Goal: Transaction & Acquisition: Purchase product/service

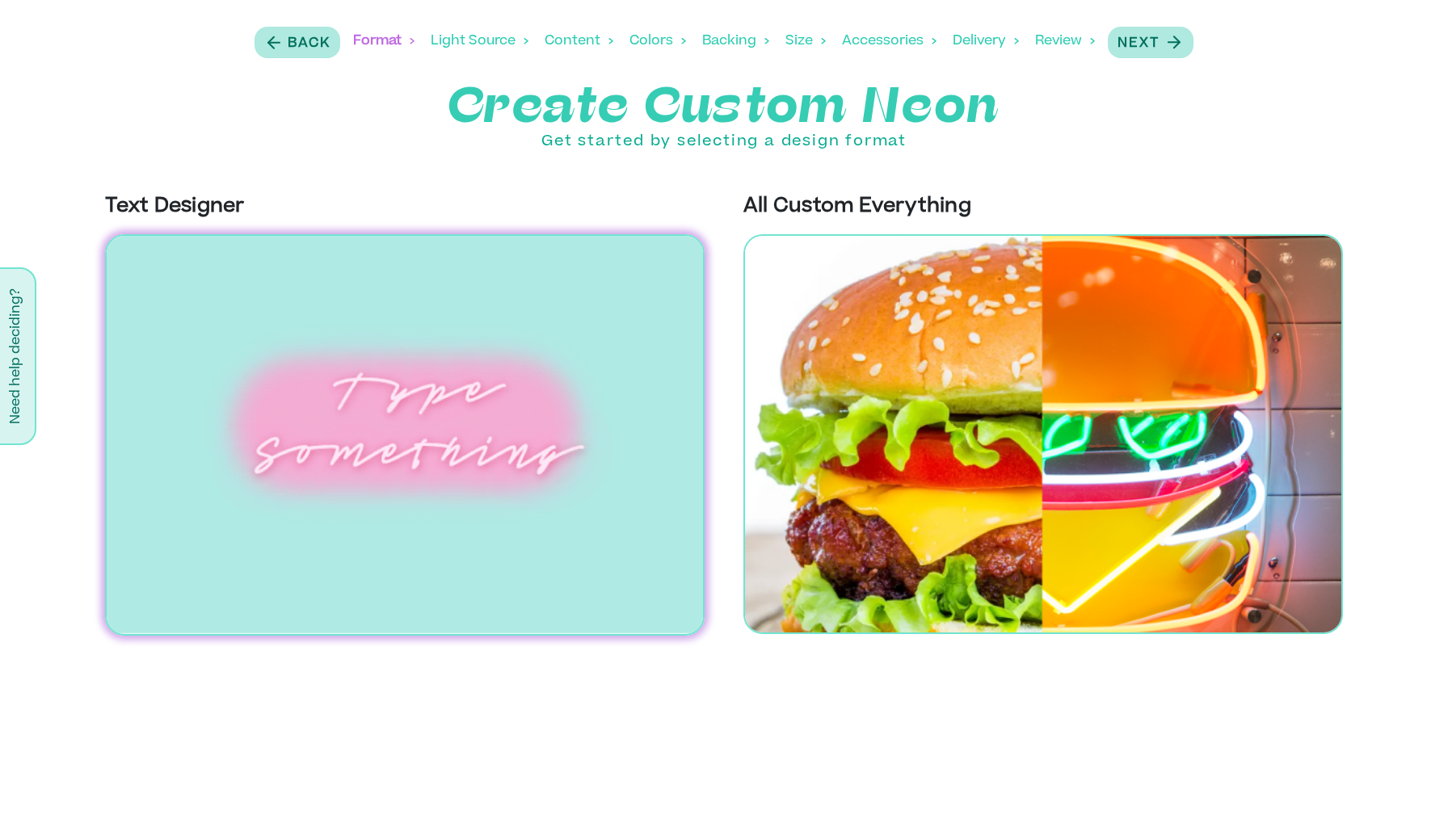
click at [499, 34] on div "Light Source" at bounding box center [479, 41] width 98 height 50
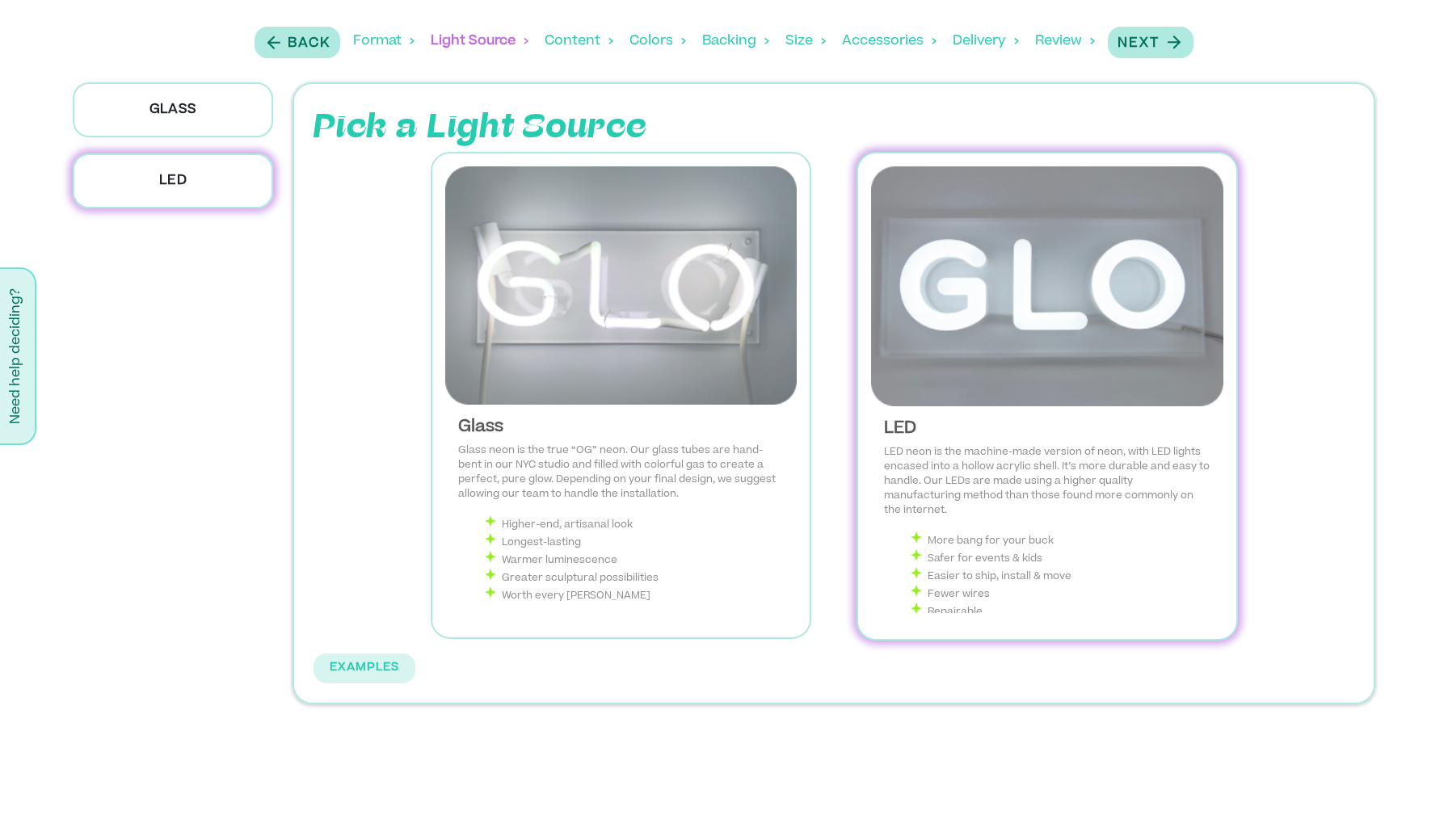
click at [590, 38] on div "Content" at bounding box center [579, 41] width 69 height 50
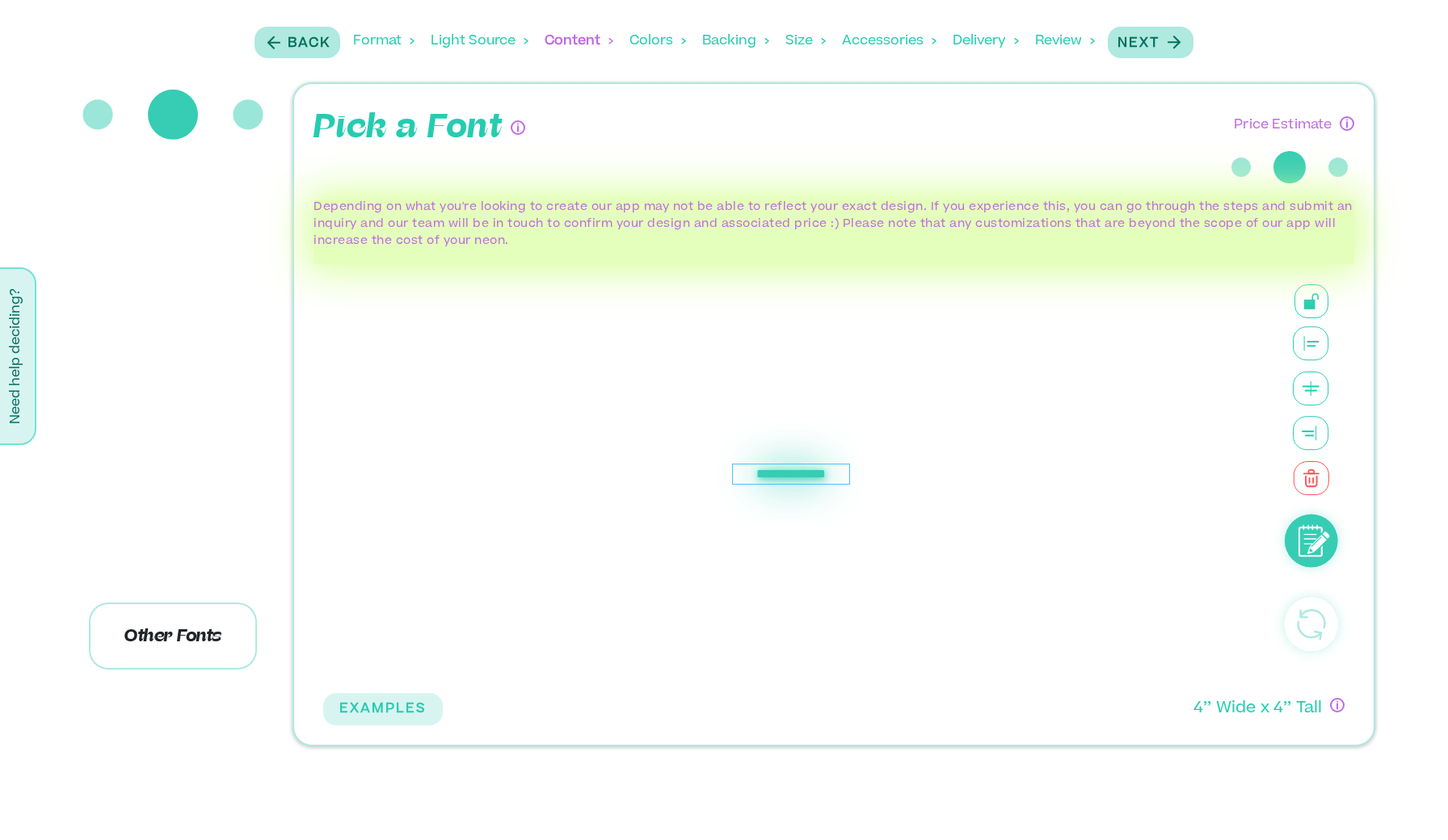
click at [665, 33] on div "Colors" at bounding box center [658, 41] width 57 height 50
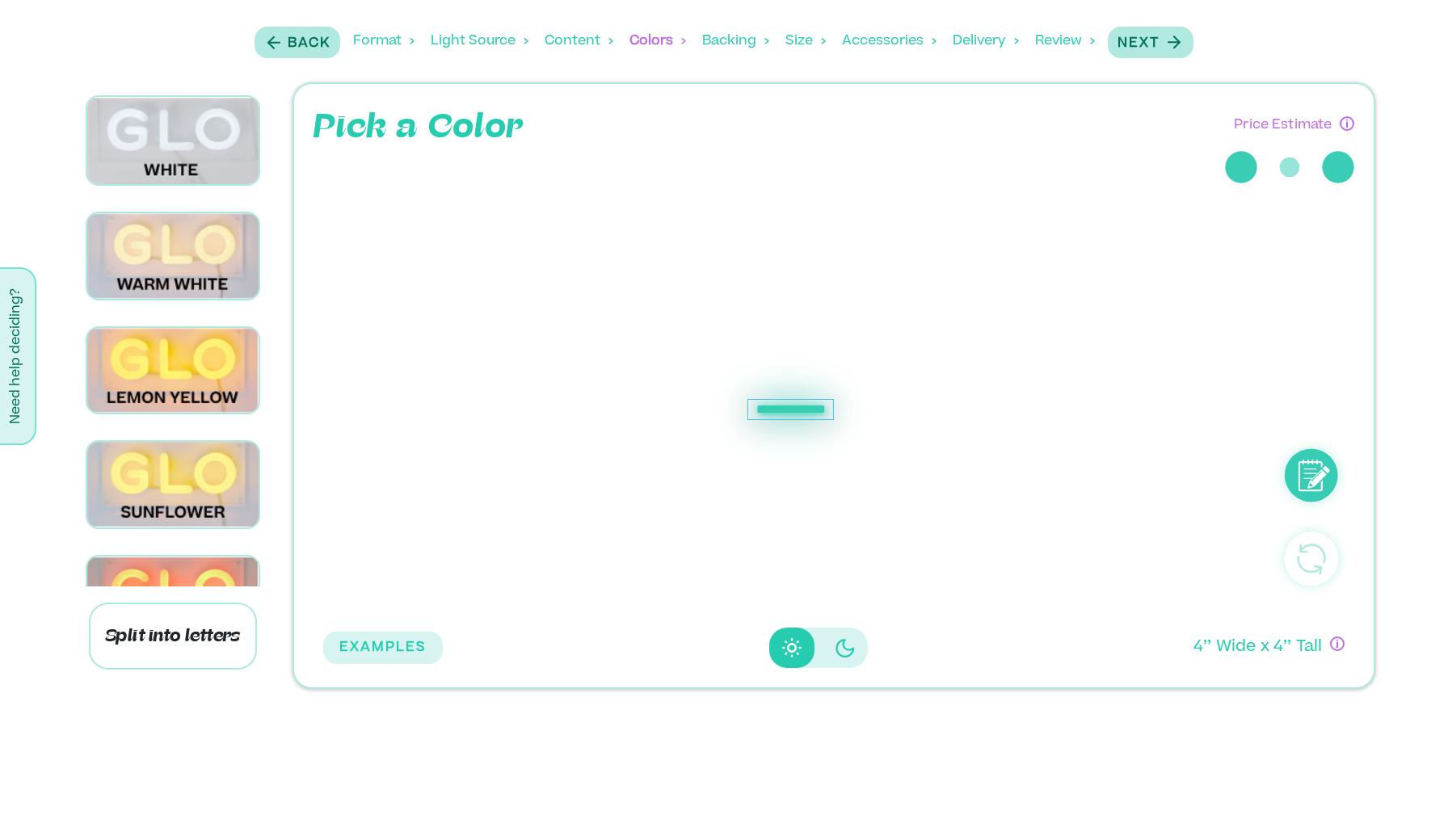
click at [718, 44] on div "Backing" at bounding box center [736, 41] width 67 height 50
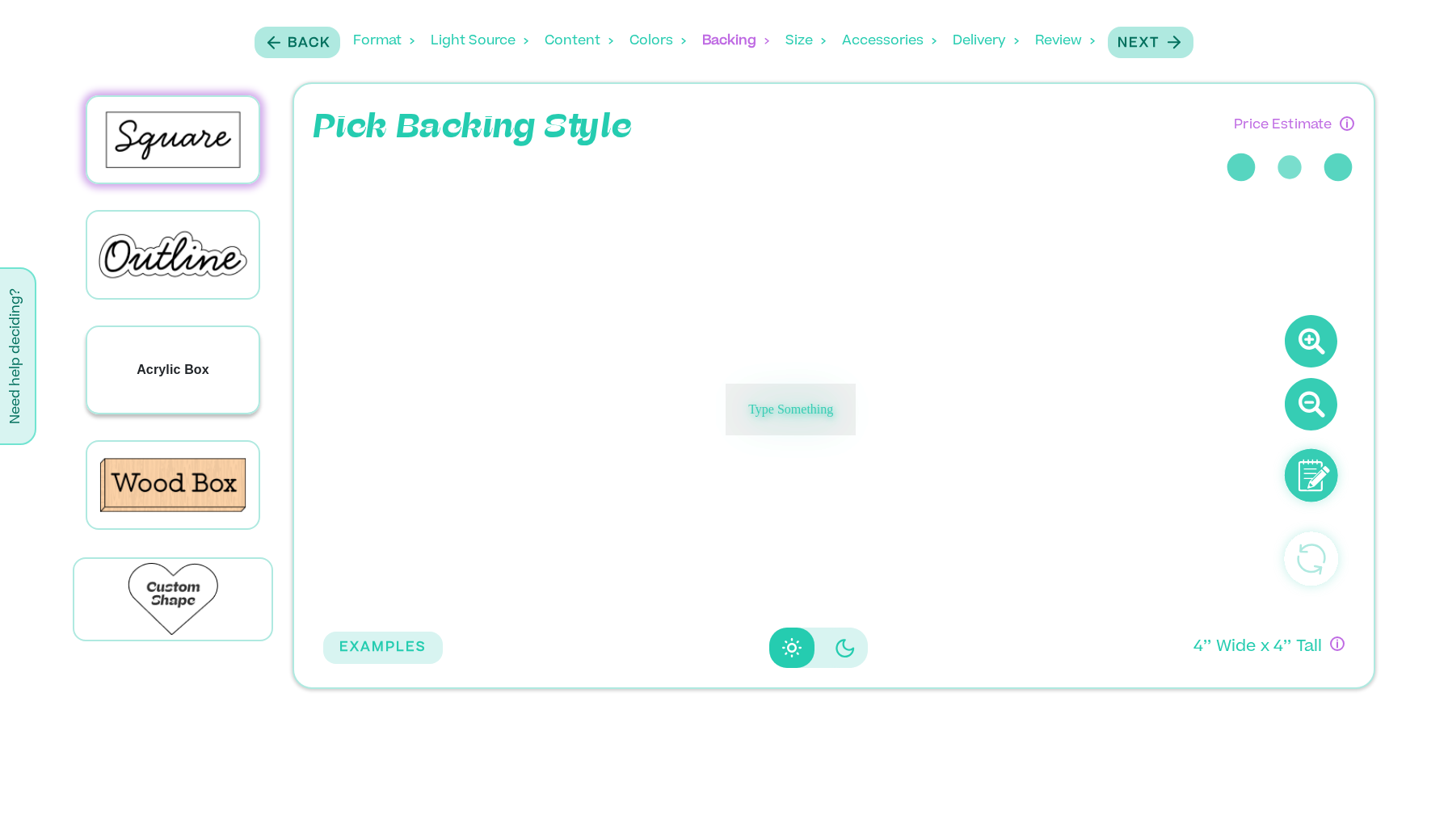
click at [206, 379] on div "Acrylic Box" at bounding box center [173, 370] width 172 height 85
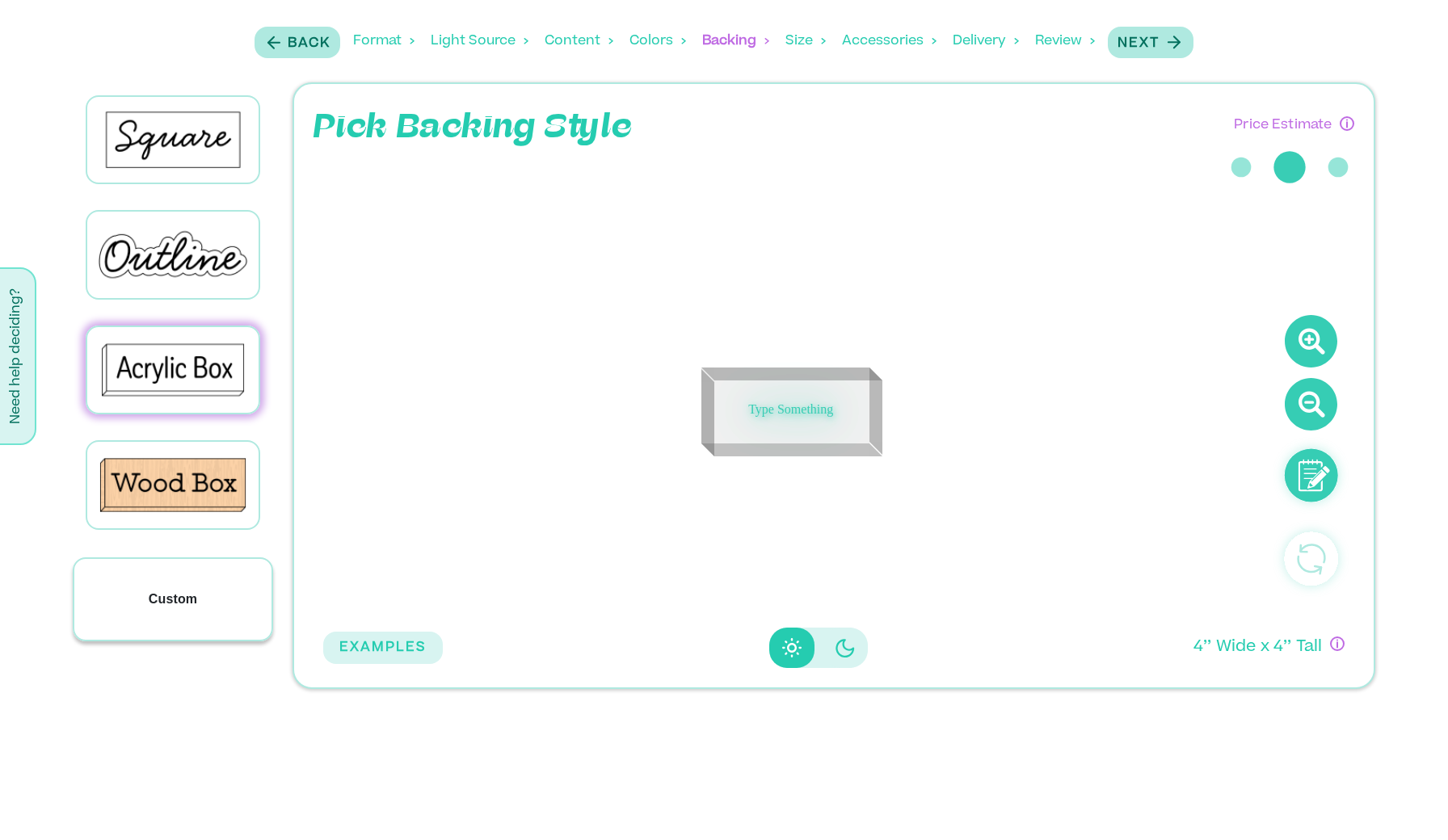
click at [202, 569] on div "Custom" at bounding box center [173, 599] width 198 height 81
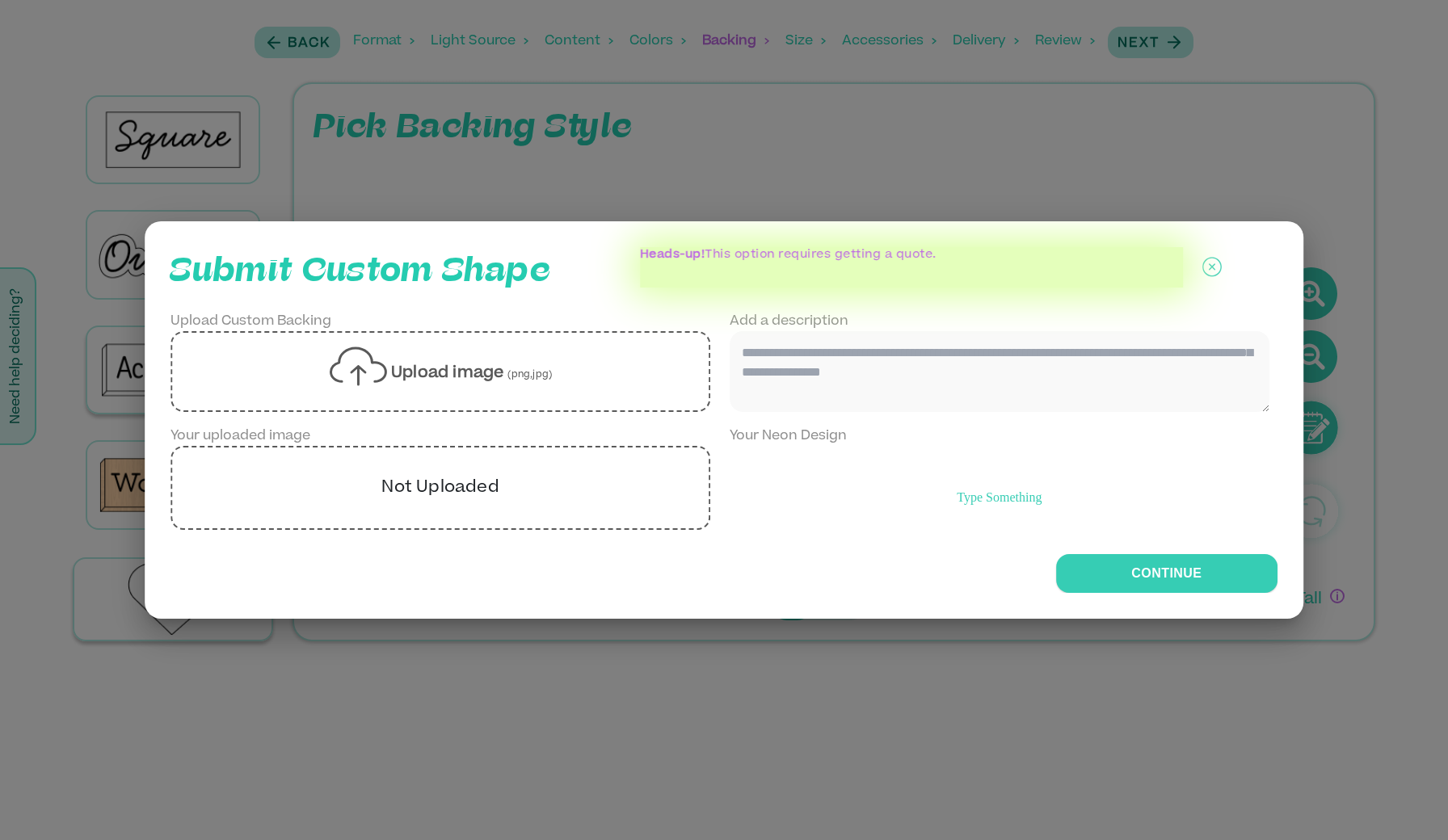
click at [1214, 271] on icon at bounding box center [1212, 267] width 19 height 40
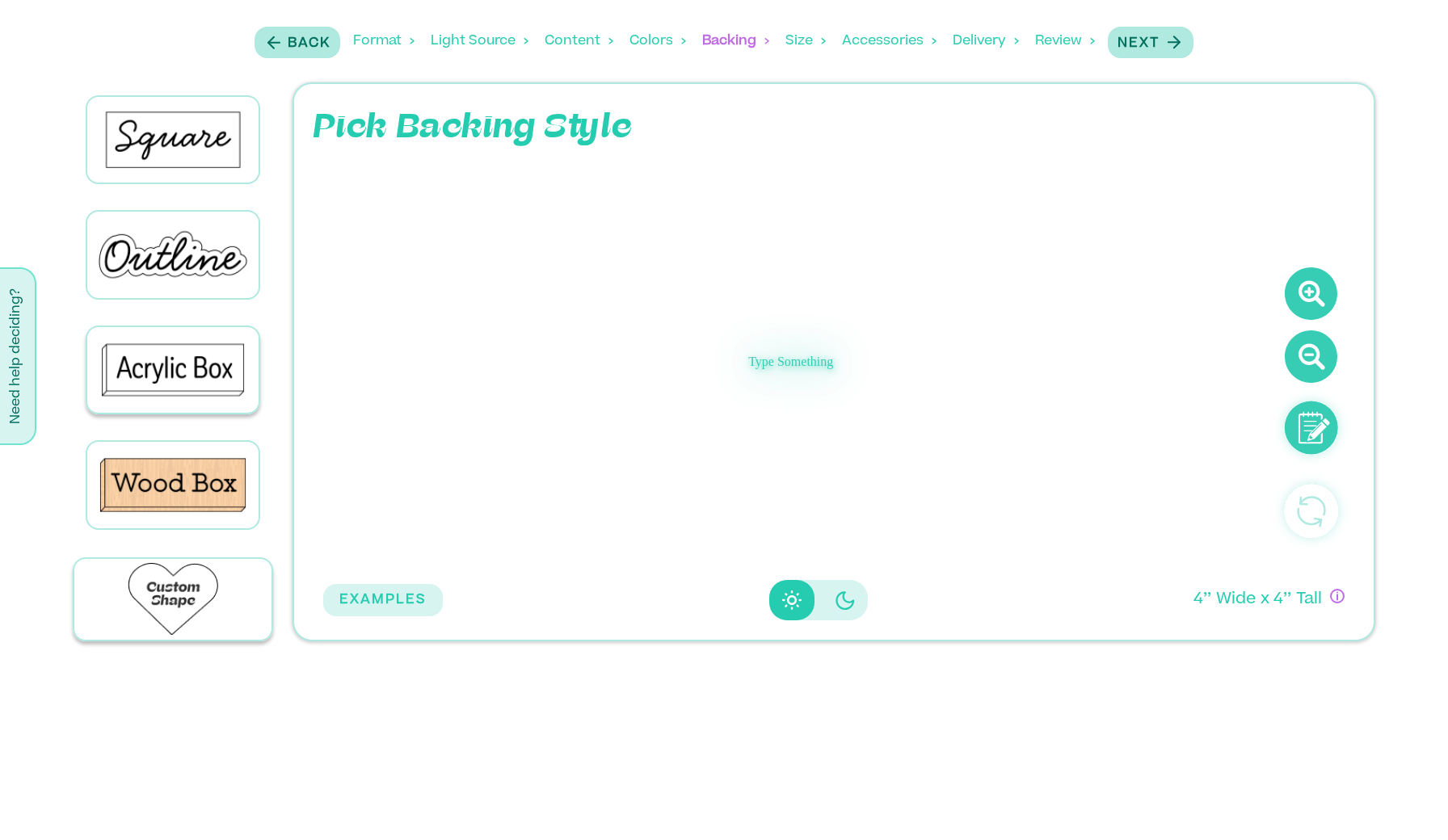
click at [800, 49] on div "Size" at bounding box center [805, 41] width 40 height 50
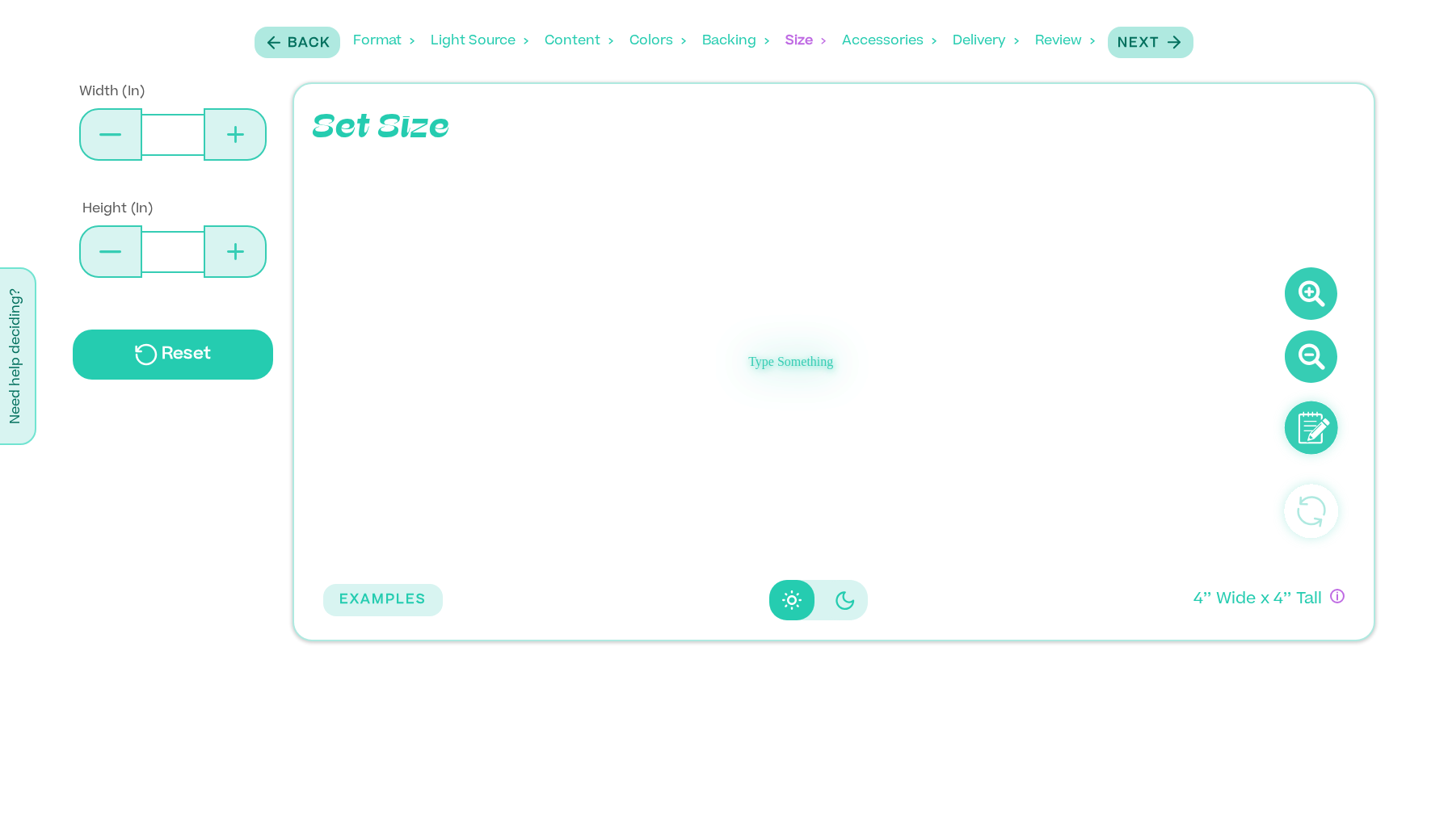
click at [883, 44] on div "Accessories" at bounding box center [889, 41] width 95 height 50
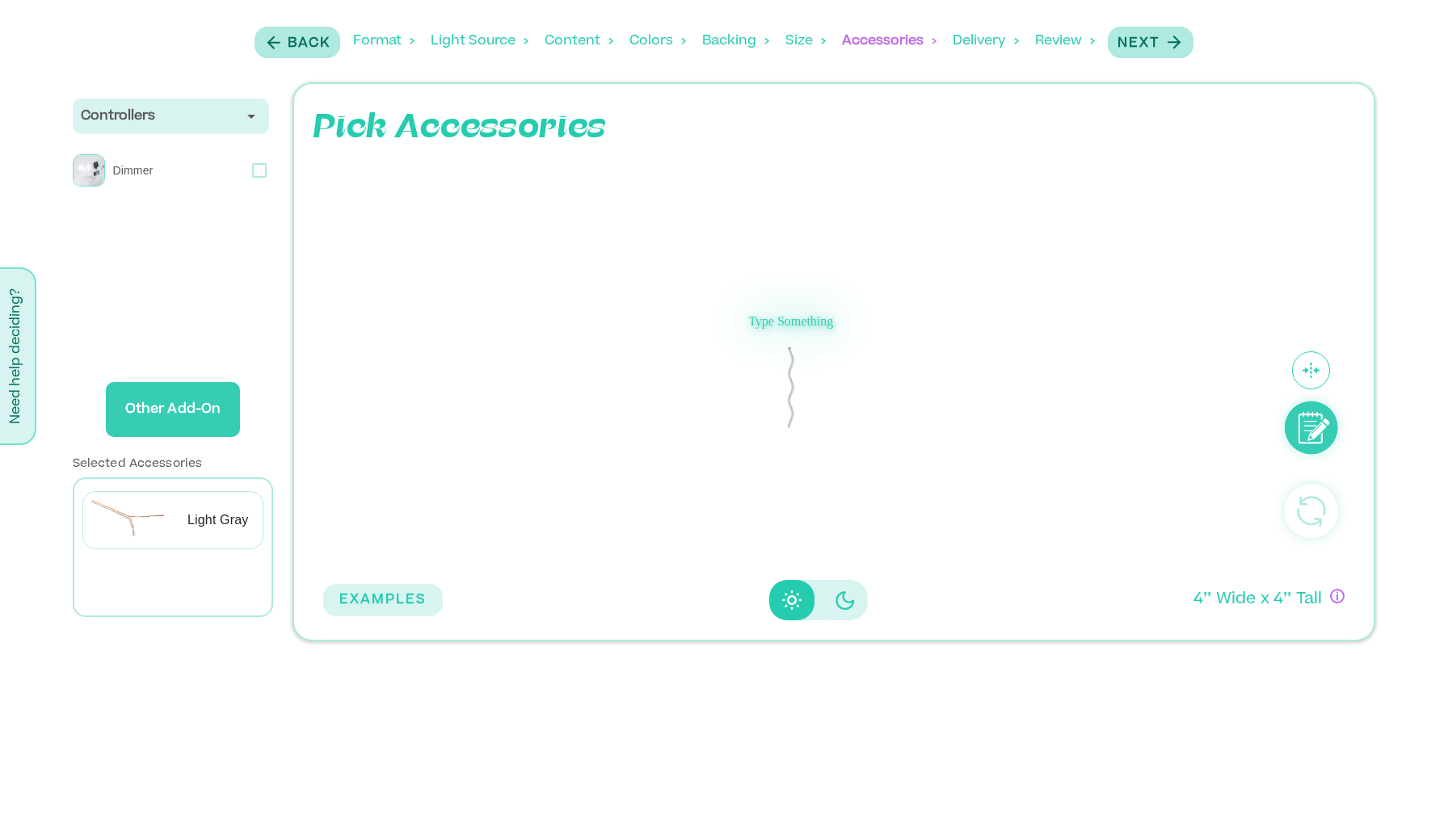
click at [793, 370] on icon at bounding box center [791, 387] width 12 height 81
click at [988, 53] on div "Delivery" at bounding box center [985, 41] width 66 height 50
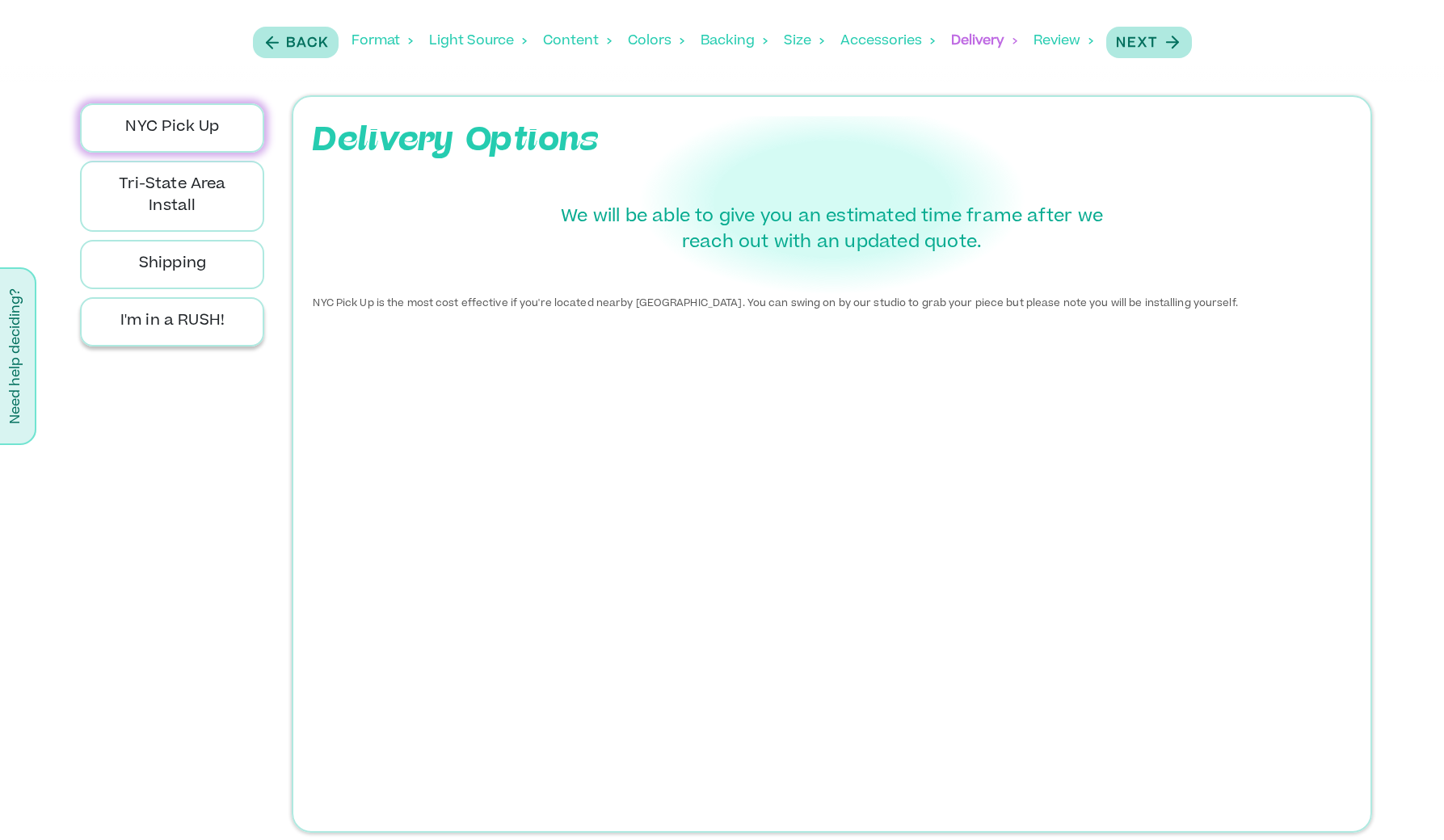
click at [173, 332] on p "I'm in a RUSH!" at bounding box center [172, 322] width 157 height 22
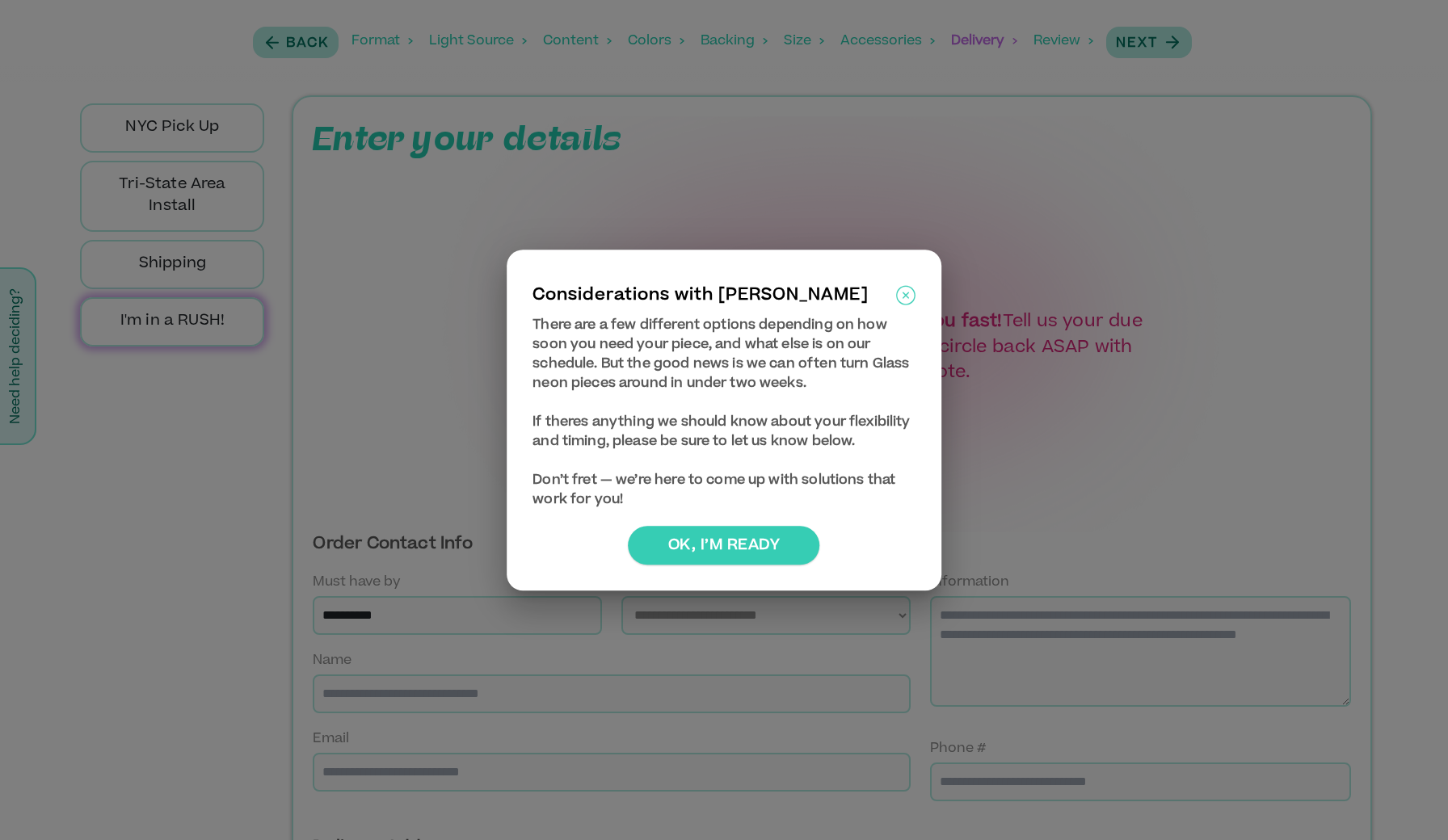
click at [896, 286] on icon at bounding box center [905, 295] width 19 height 19
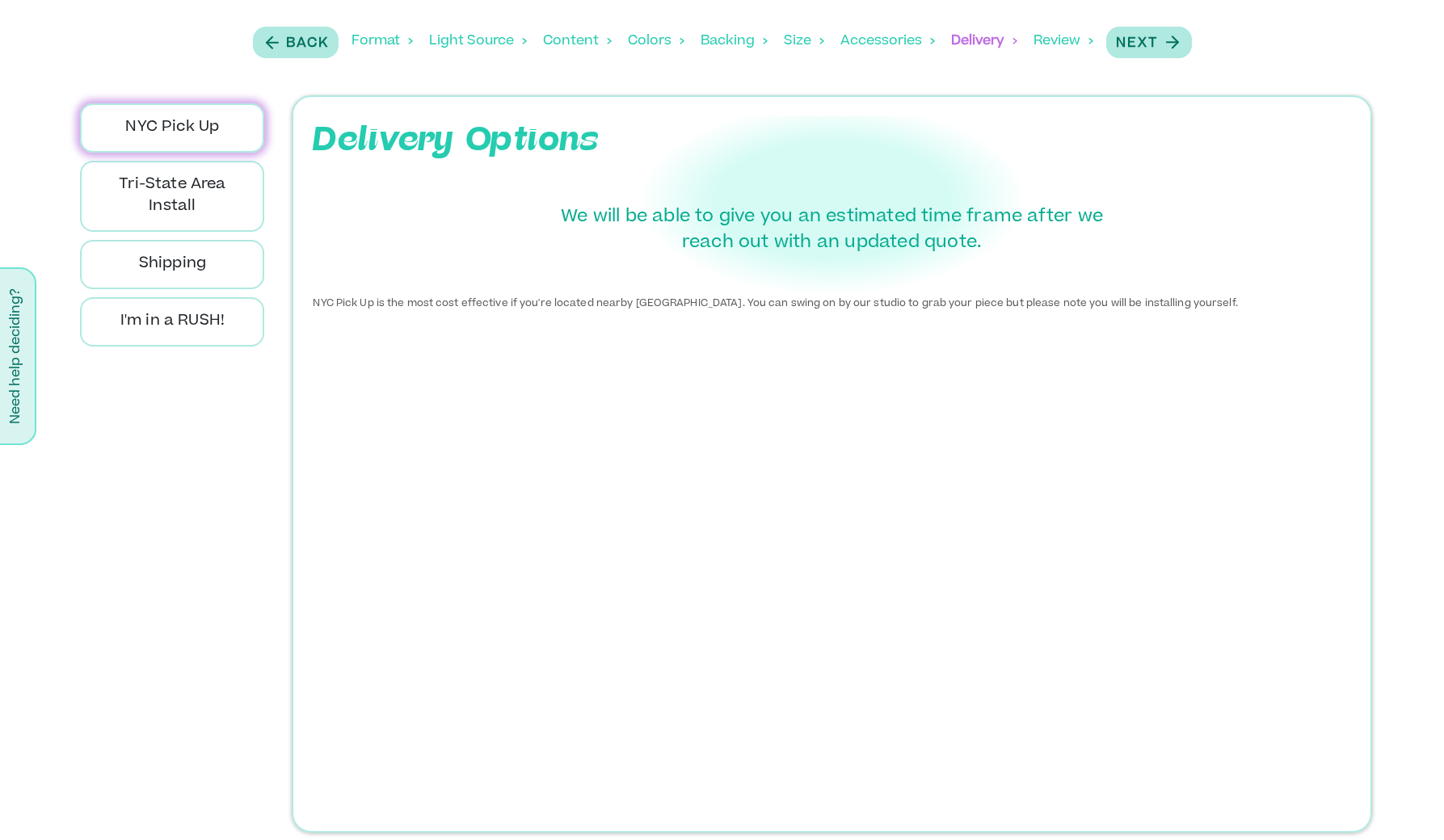
click at [1069, 50] on div "Review" at bounding box center [1062, 41] width 59 height 50
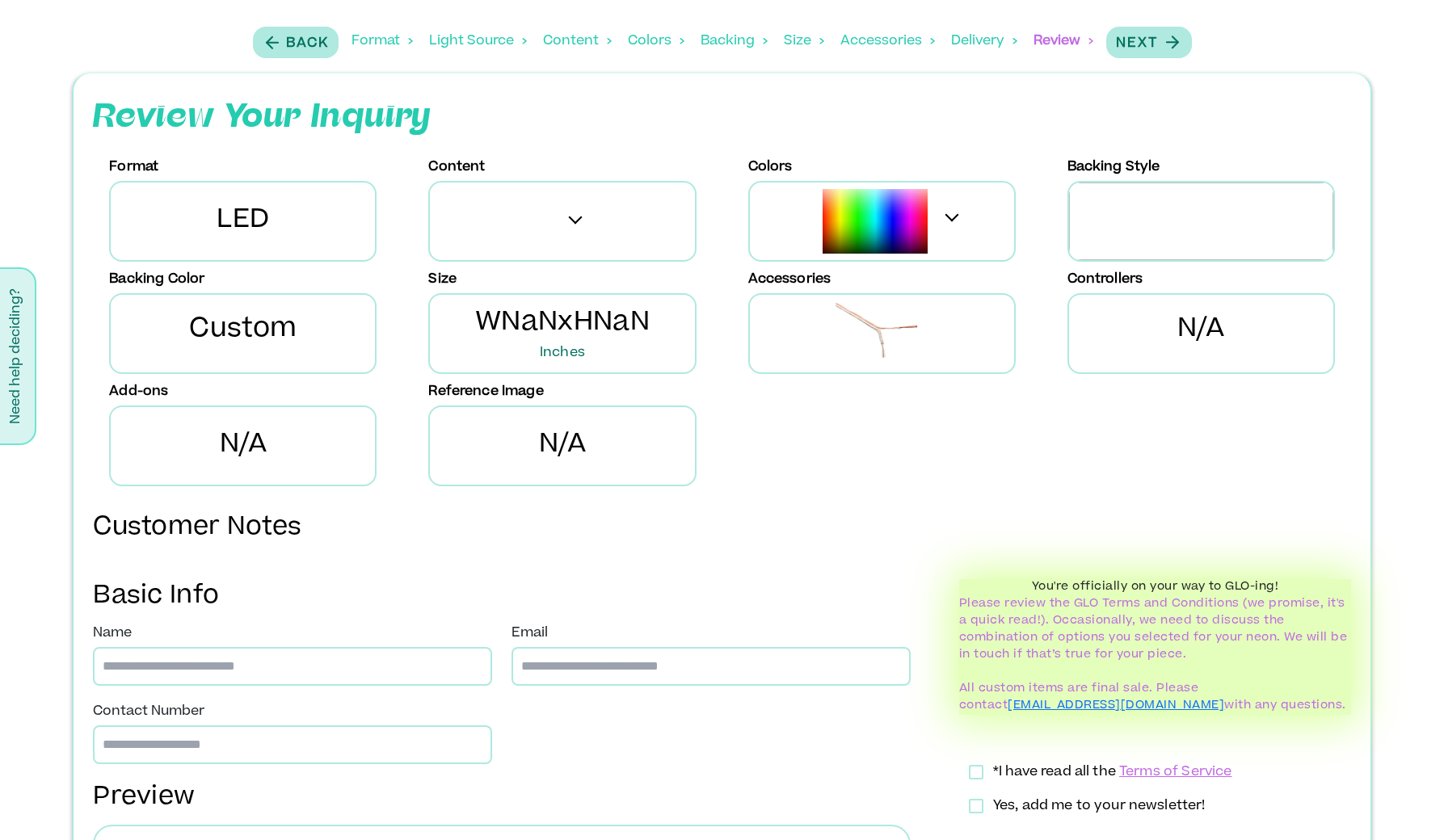
scroll to position [25, 0]
click at [292, 346] on p "Custom" at bounding box center [243, 332] width 107 height 45
click at [284, 321] on p "Custom" at bounding box center [243, 332] width 107 height 45
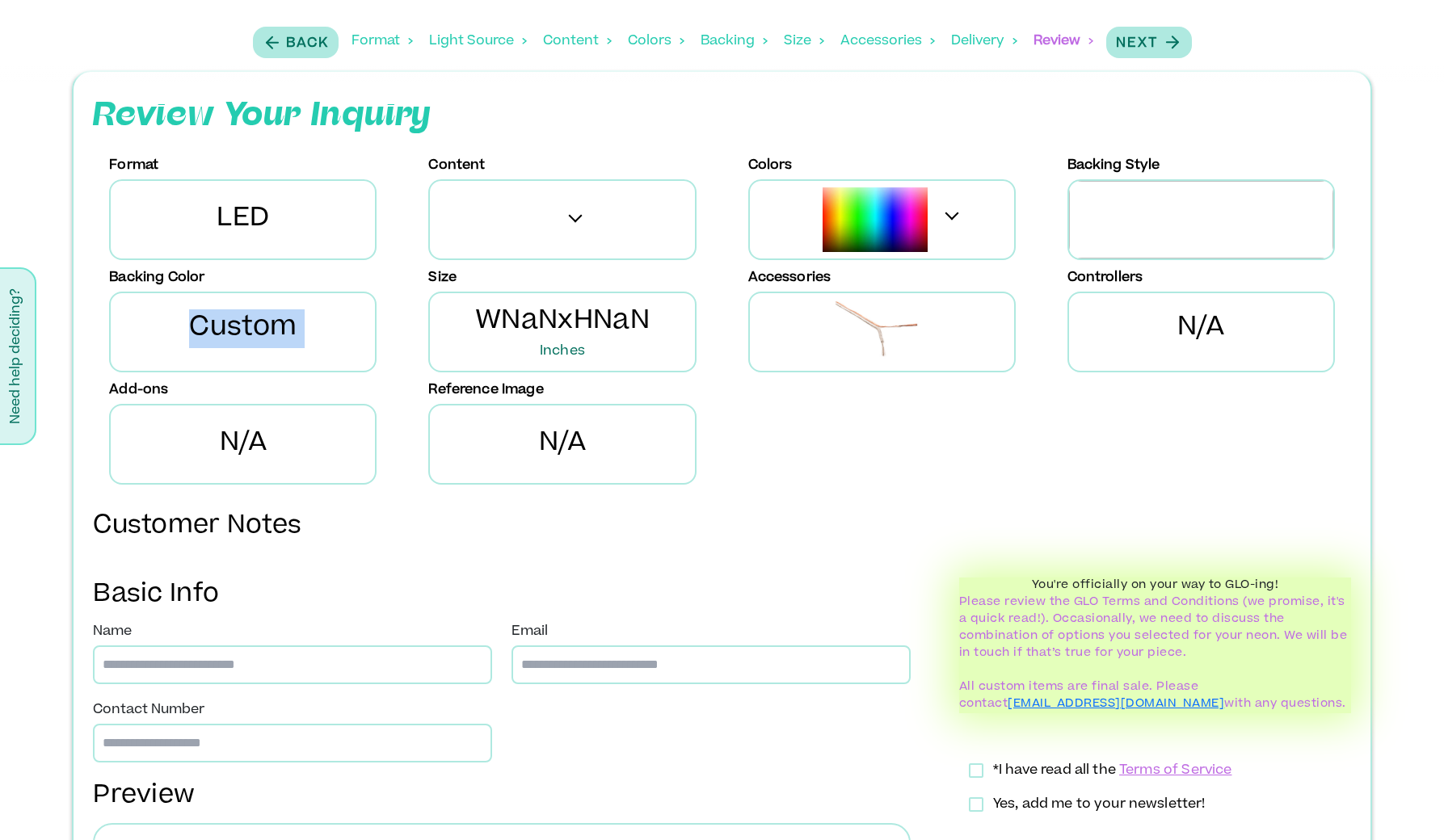
click at [284, 321] on p "Custom" at bounding box center [243, 332] width 107 height 45
click at [306, 44] on p "Back" at bounding box center [307, 44] width 43 height 19
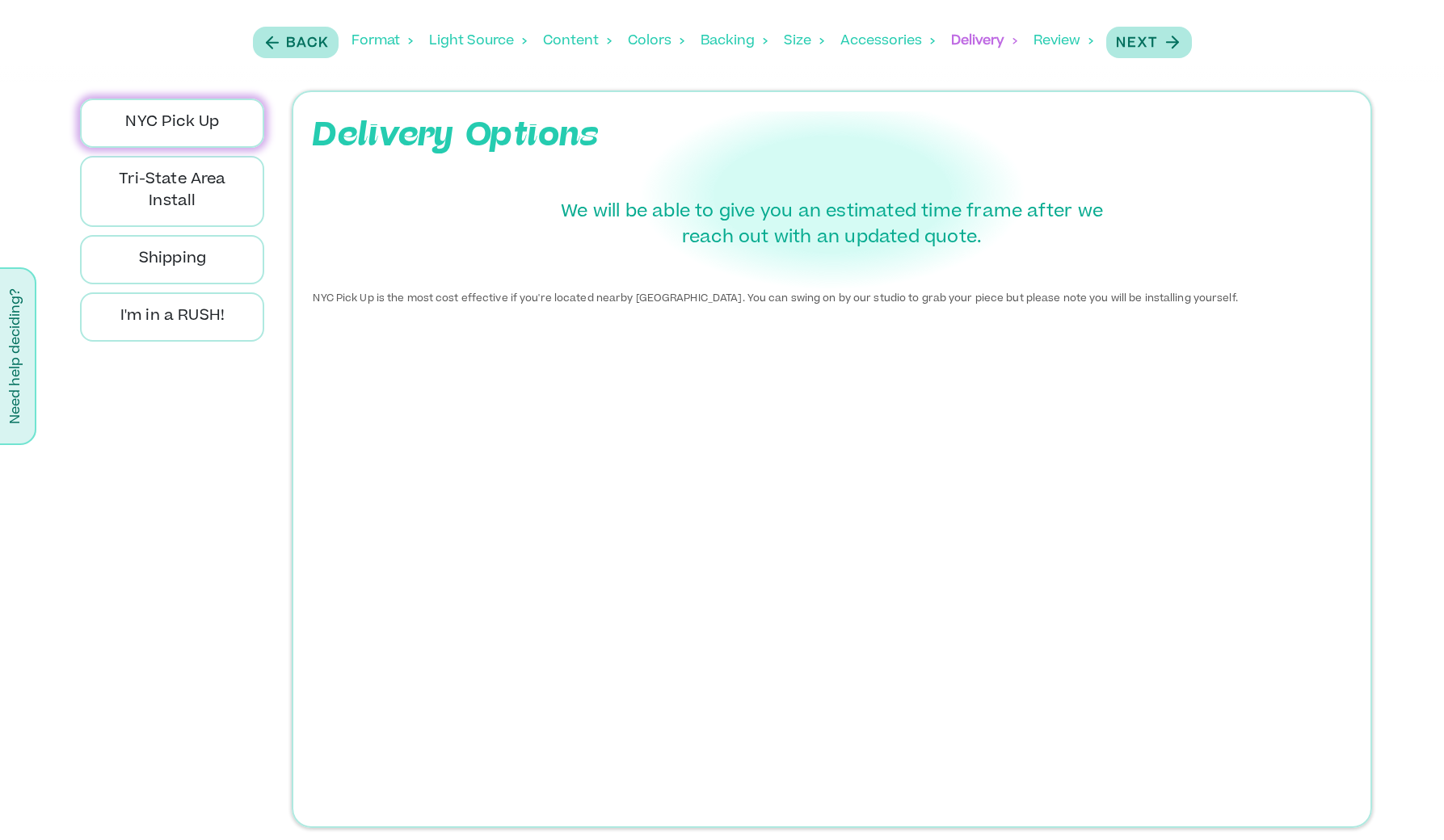
click at [211, 122] on p "NYC Pick Up" at bounding box center [172, 123] width 157 height 22
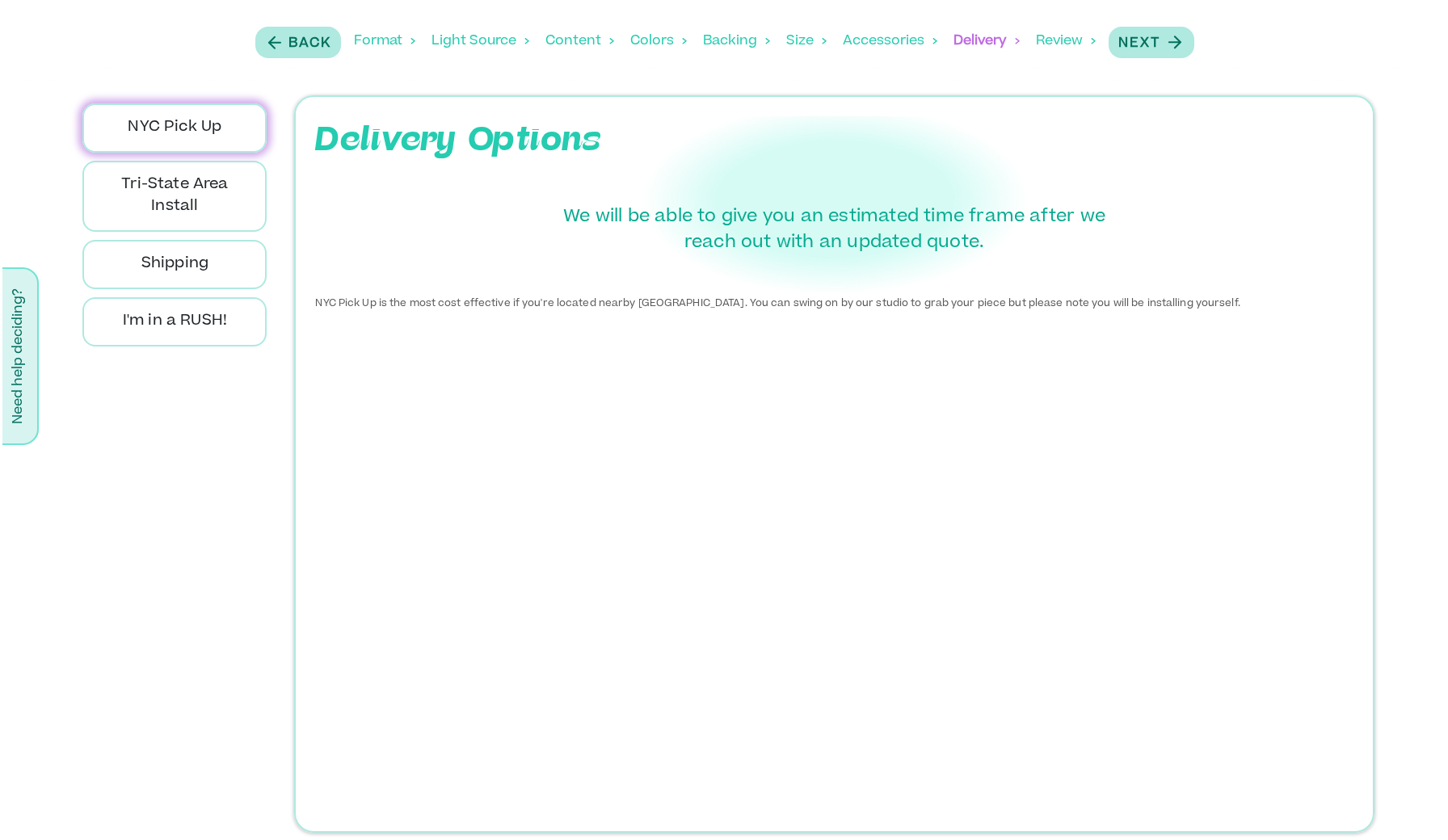
scroll to position [0, 0]
click at [408, 37] on div "Format" at bounding box center [382, 41] width 61 height 50
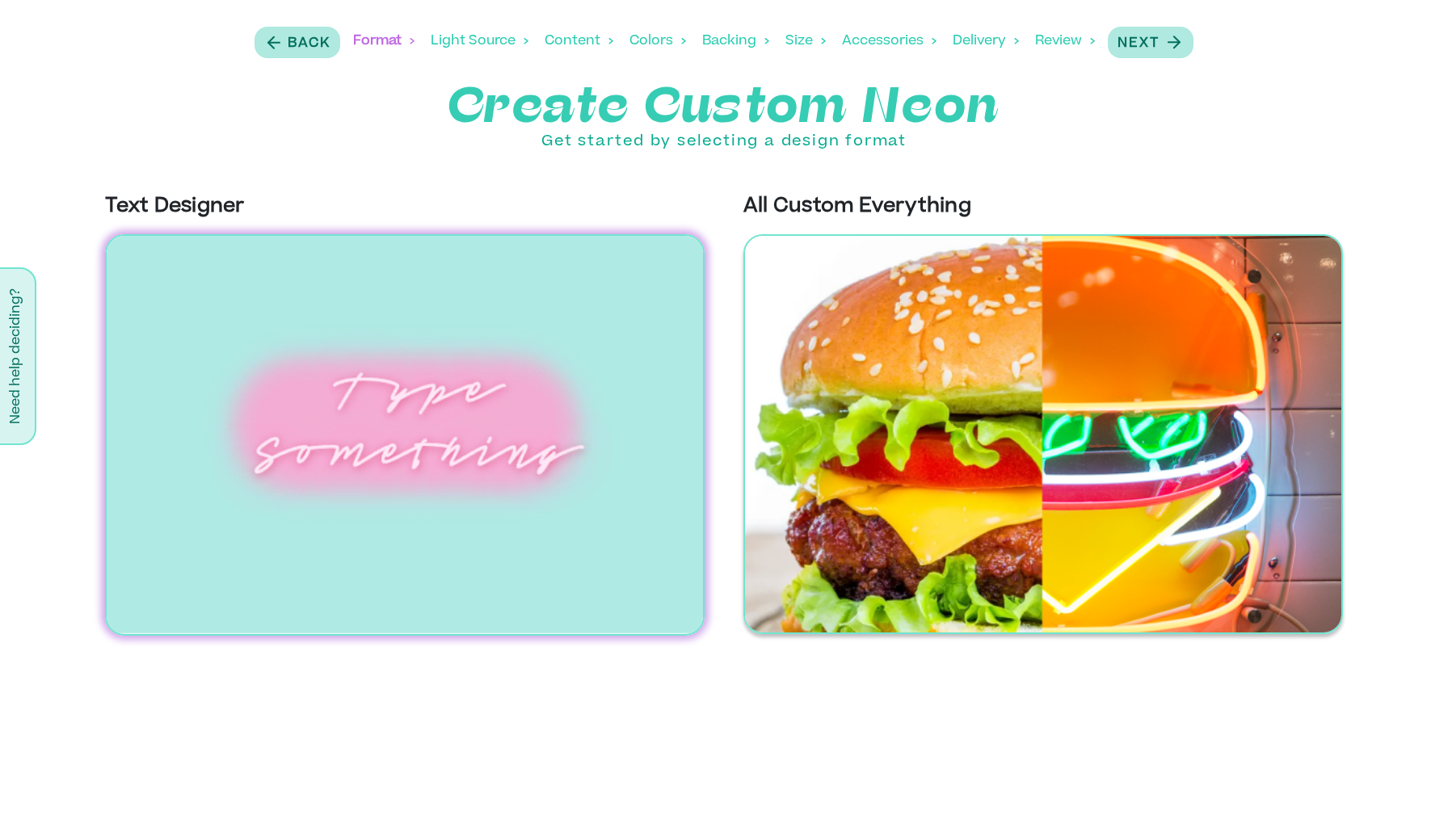
click at [916, 376] on img at bounding box center [1043, 434] width 599 height 400
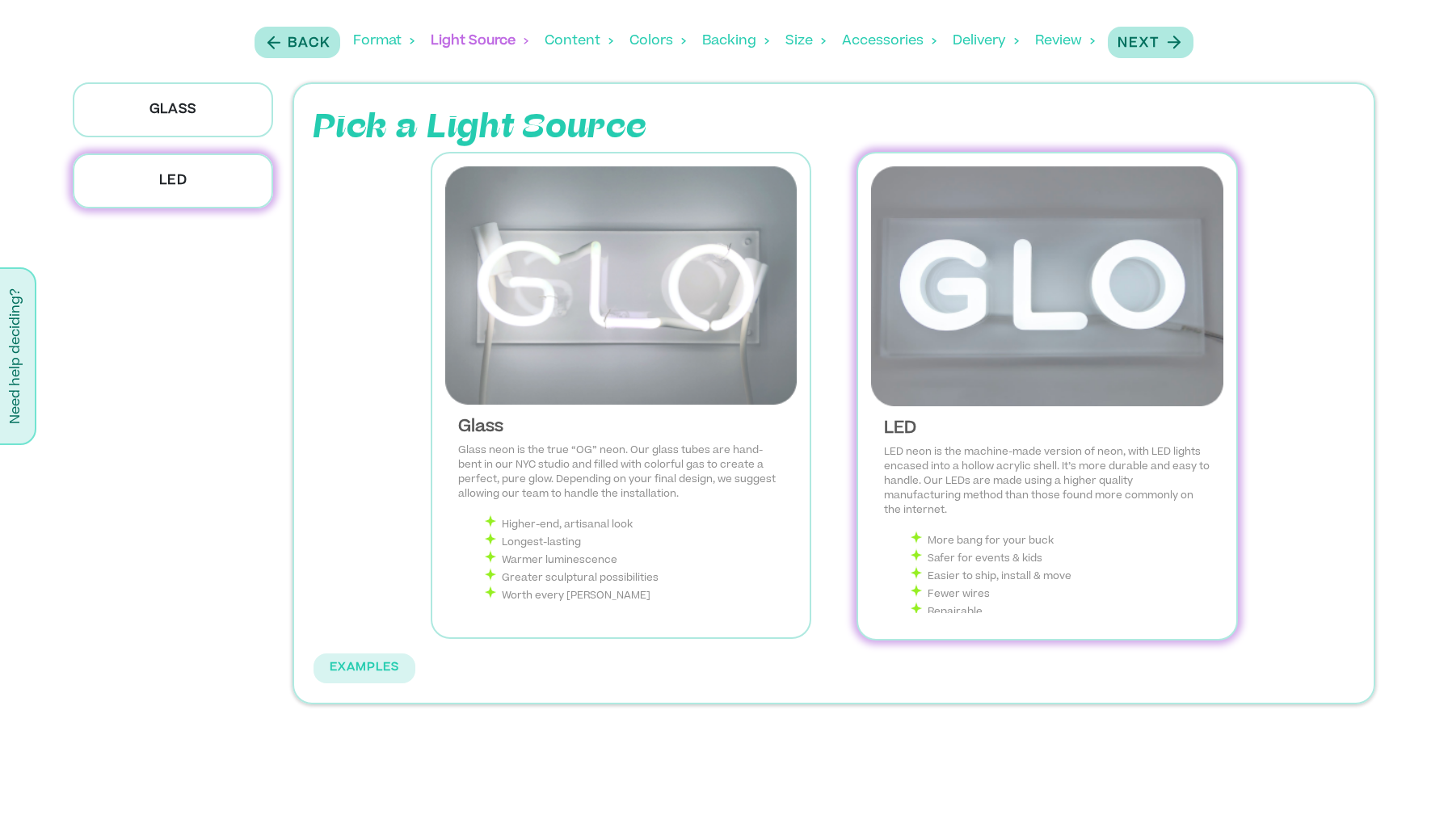
click at [1036, 303] on img at bounding box center [1046, 286] width 352 height 240
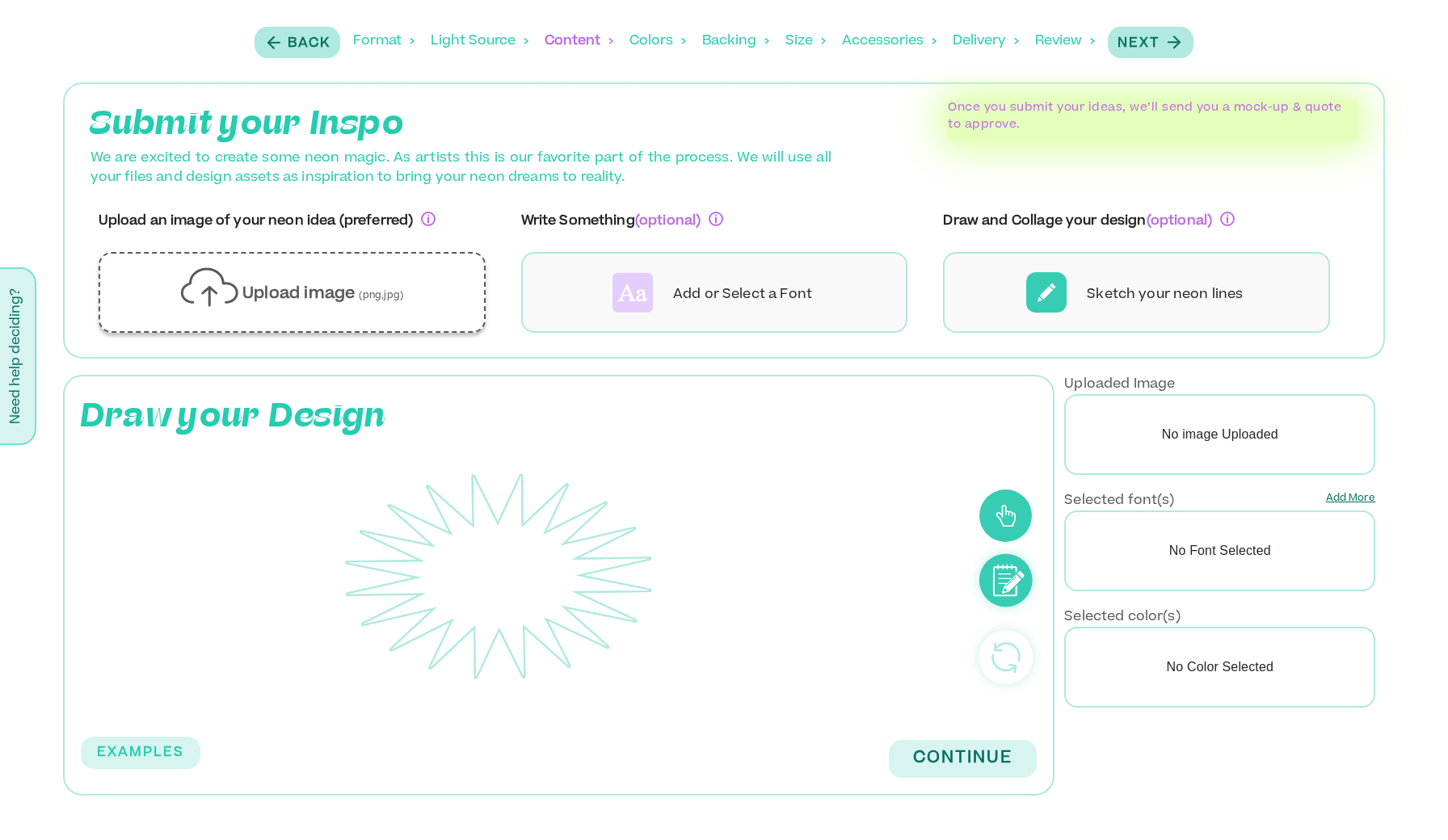
click at [410, 283] on div "Upload image (png,jpg)" at bounding box center [292, 293] width 360 height 54
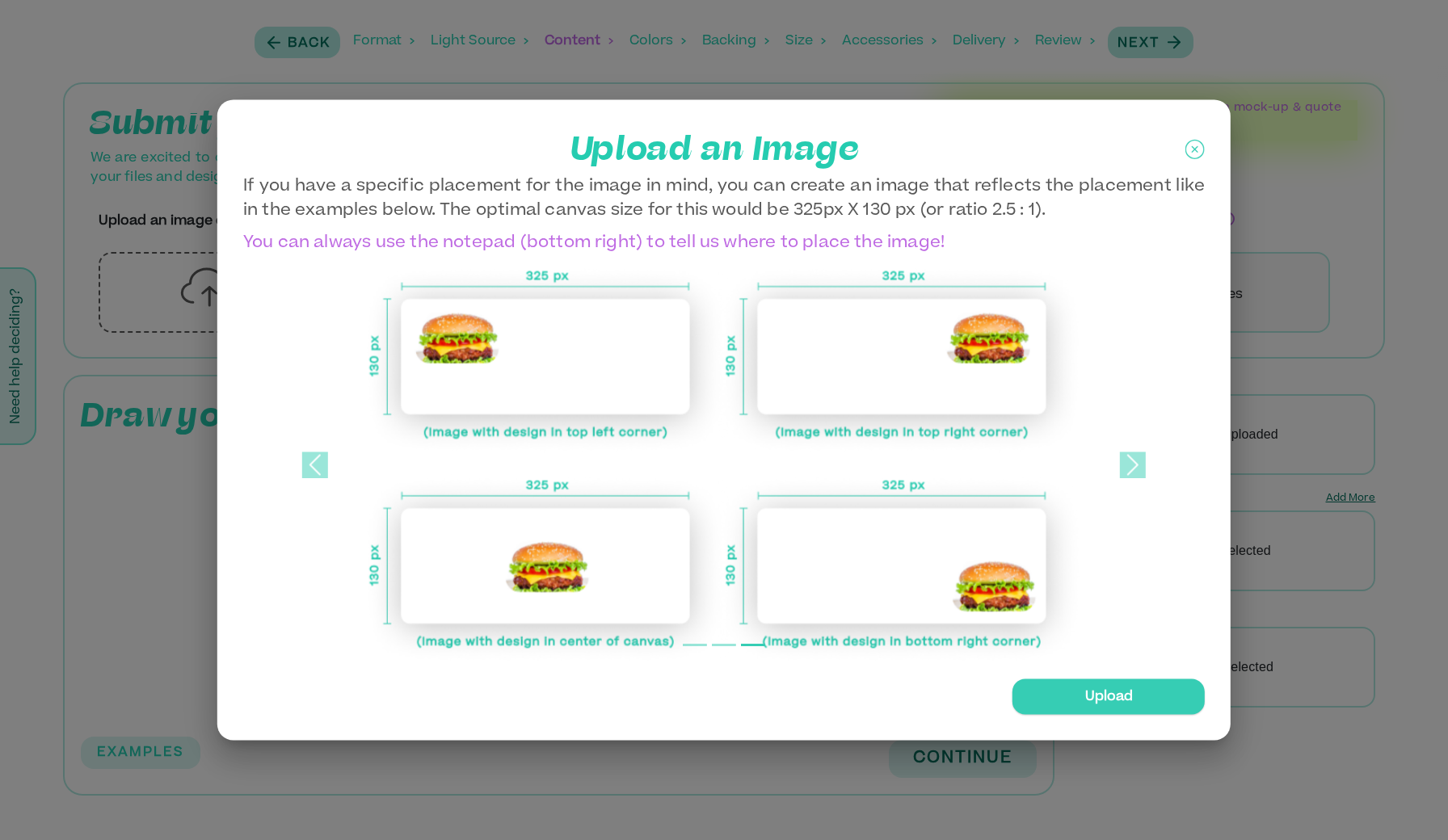
click at [1195, 143] on icon at bounding box center [1194, 150] width 19 height 40
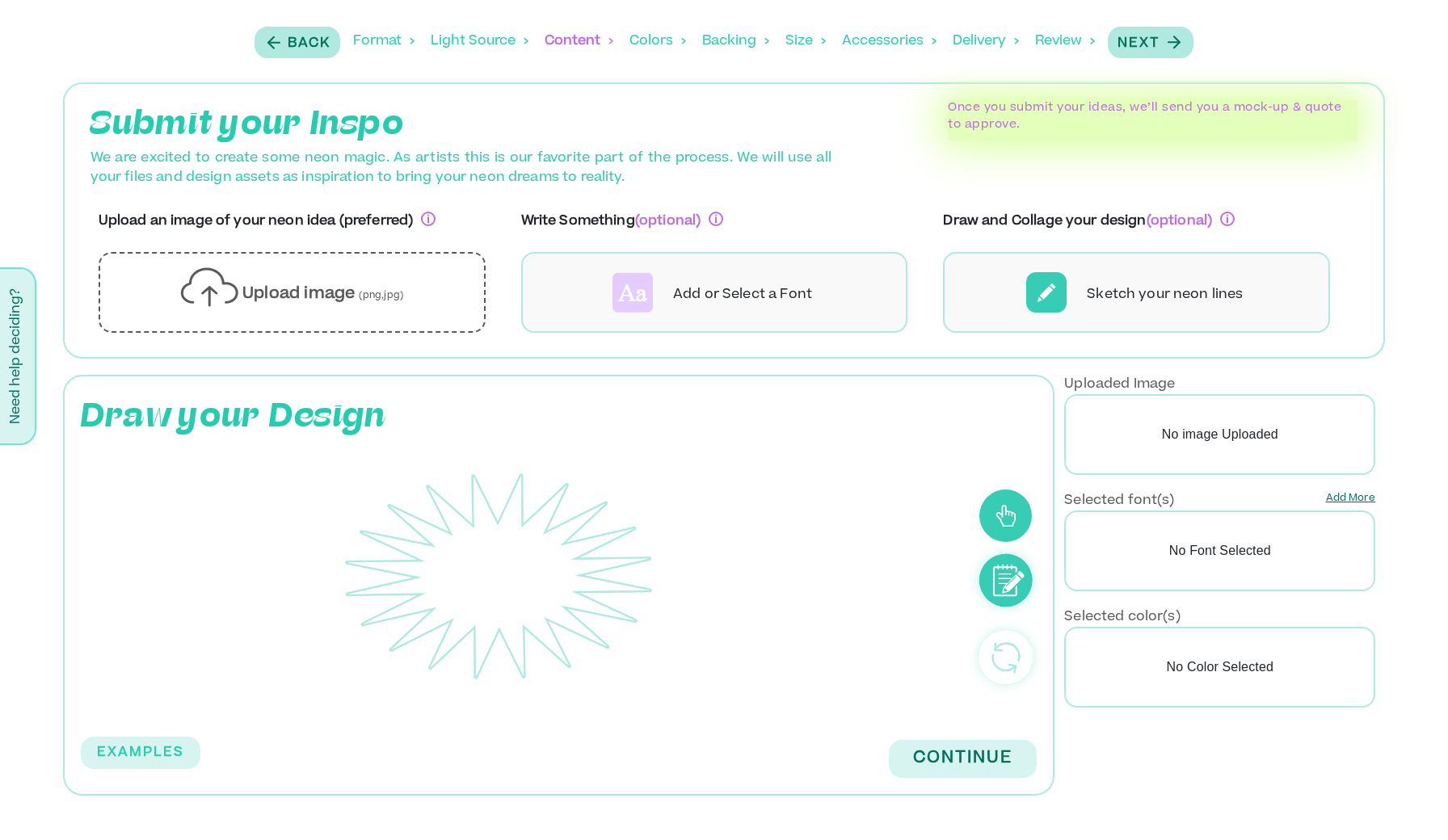
click at [1350, 179] on div "We are excited to create some neon magic. As artists this is our favorite part …" at bounding box center [715, 168] width 1287 height 38
